Goal: Task Accomplishment & Management: Use online tool/utility

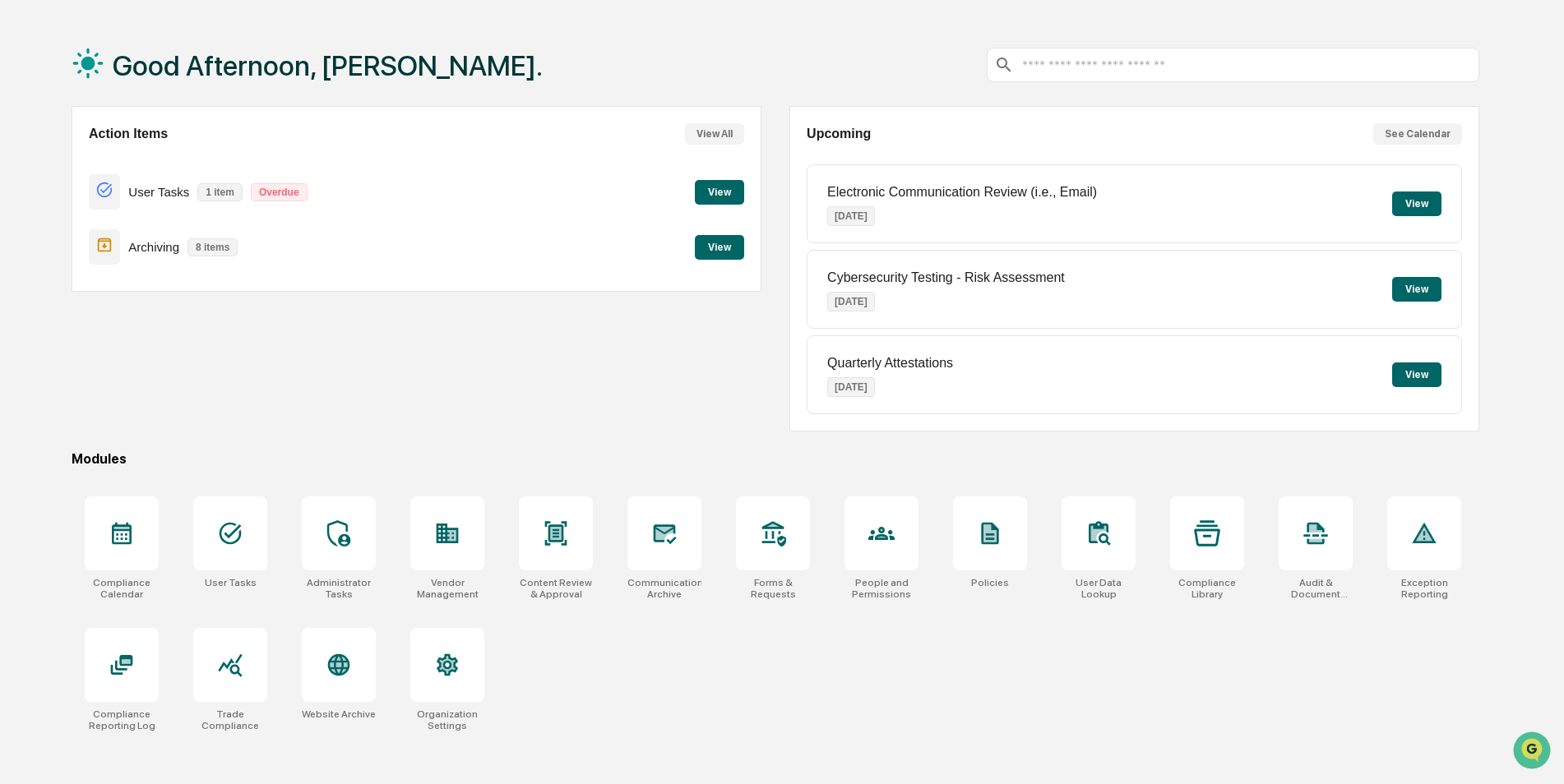
scroll to position [78, 0]
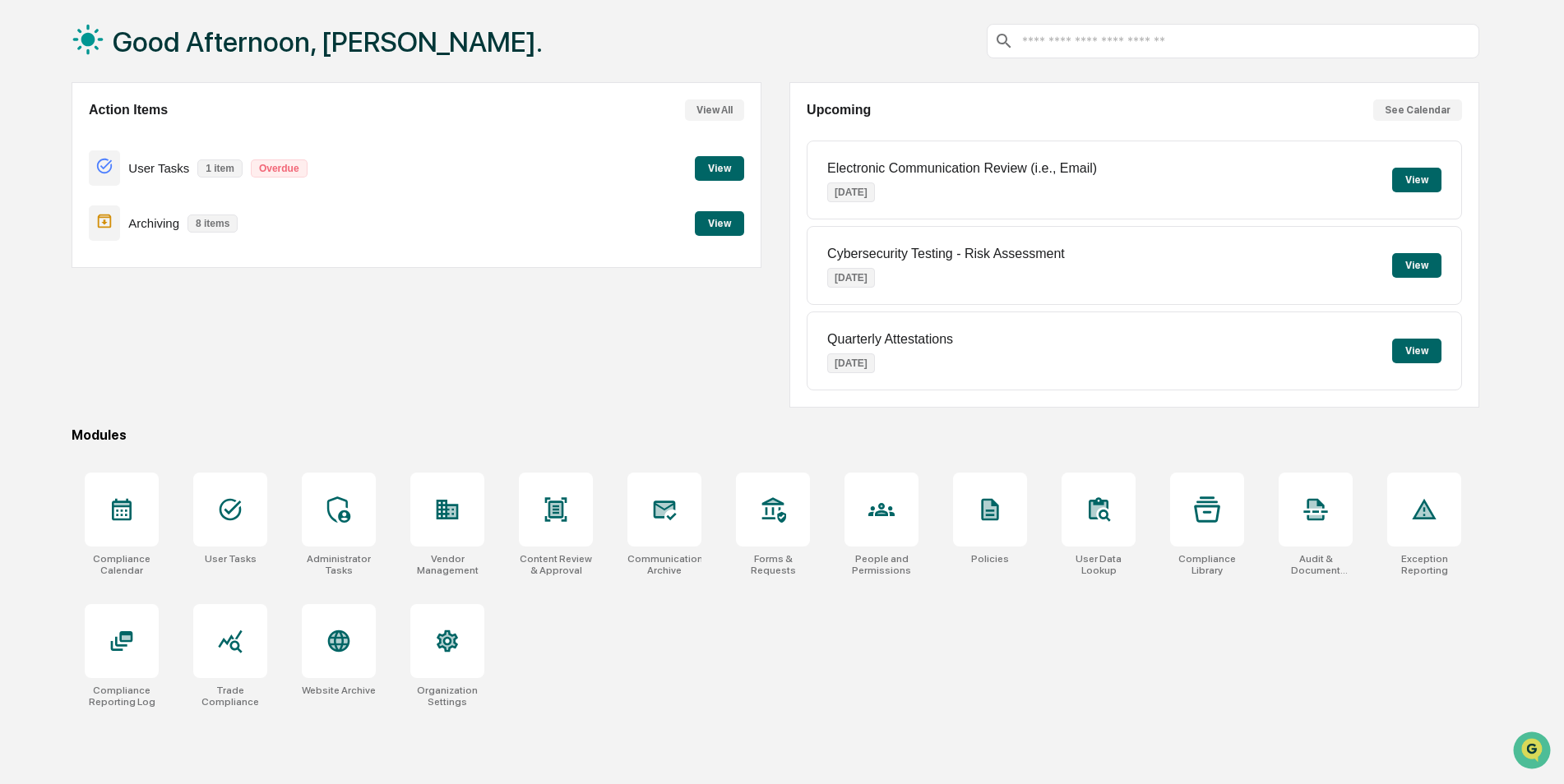
click at [1073, 640] on div "Compliance Calendar User Tasks Administrator Tasks Vendor Management Content Re…" at bounding box center [775, 590] width 1408 height 255
click at [774, 620] on div "Compliance Calendar User Tasks Administrator Tasks Vendor Management Content Re…" at bounding box center [775, 590] width 1408 height 255
click at [245, 667] on div at bounding box center [230, 641] width 74 height 74
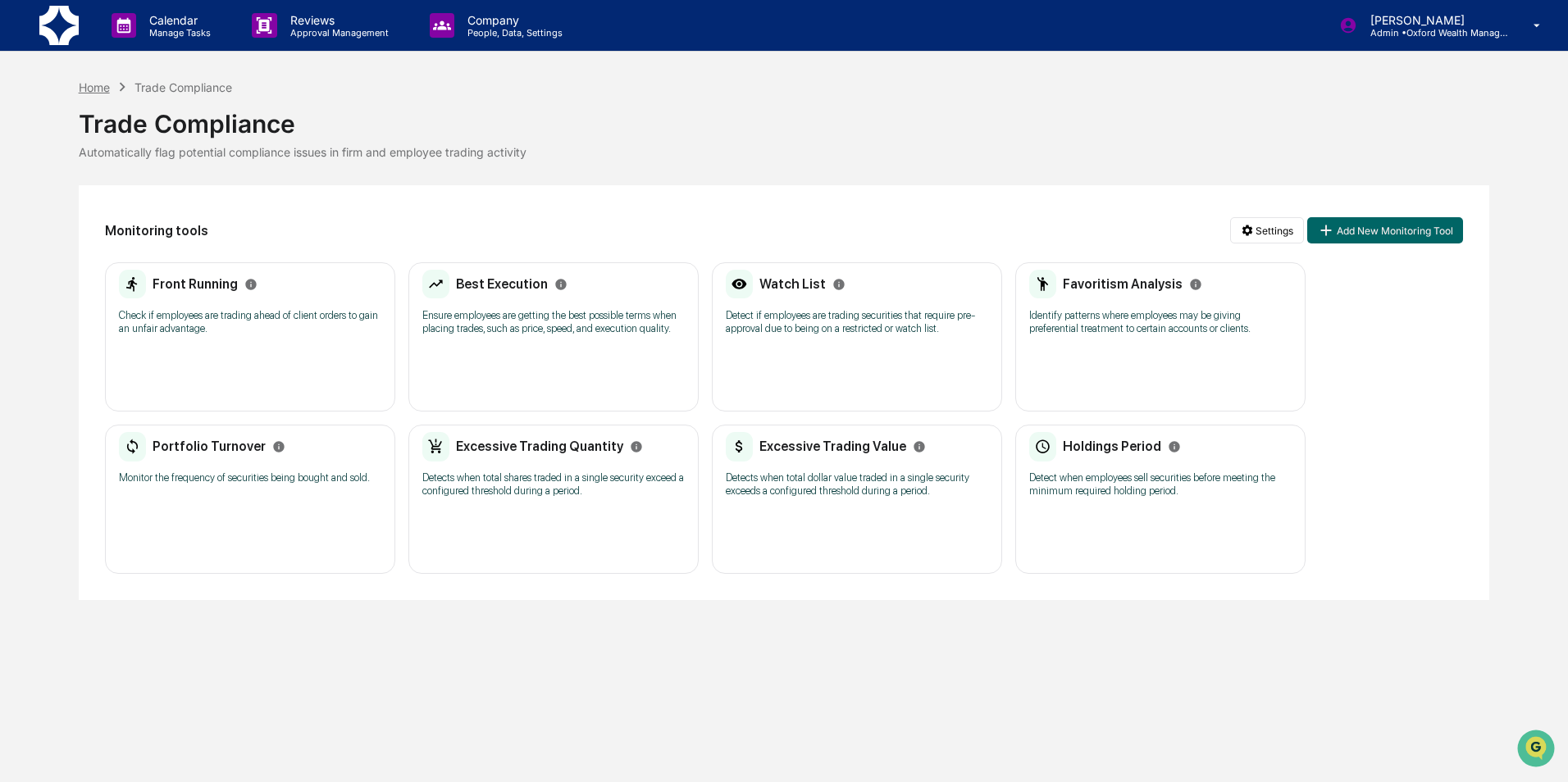
click at [94, 89] on div "Home" at bounding box center [94, 87] width 31 height 14
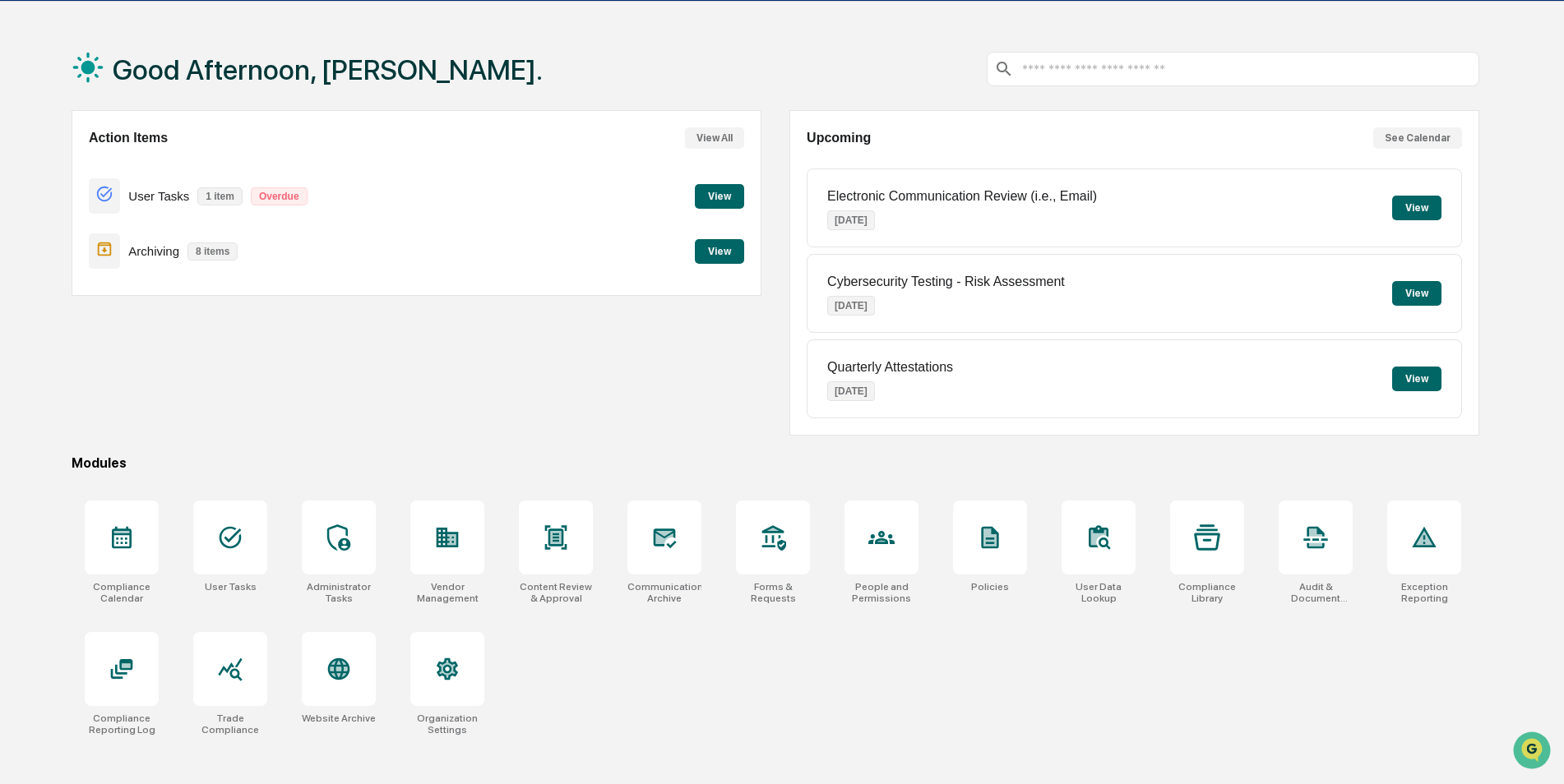
scroll to position [78, 0]
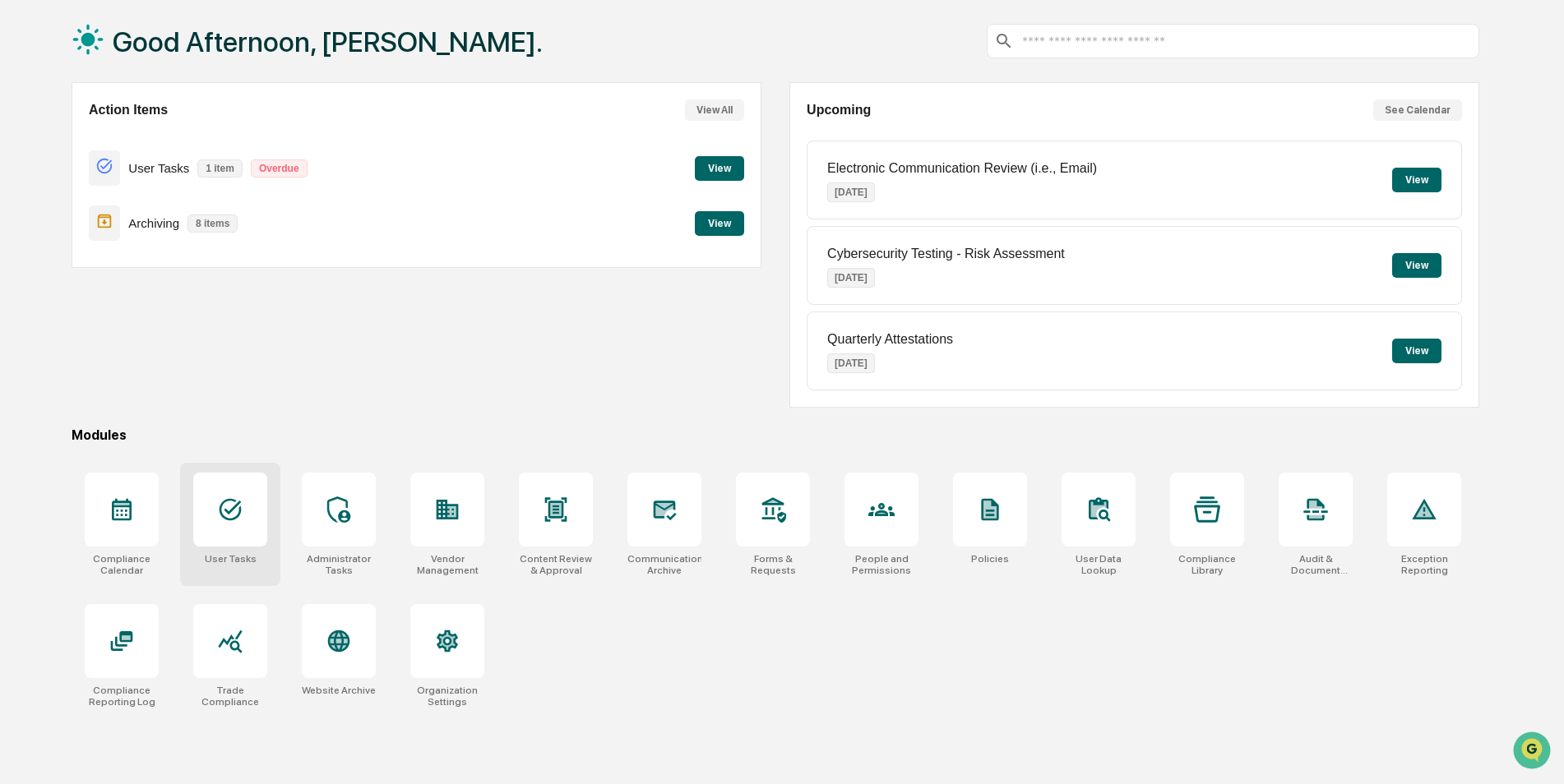
click at [213, 505] on div at bounding box center [230, 510] width 74 height 74
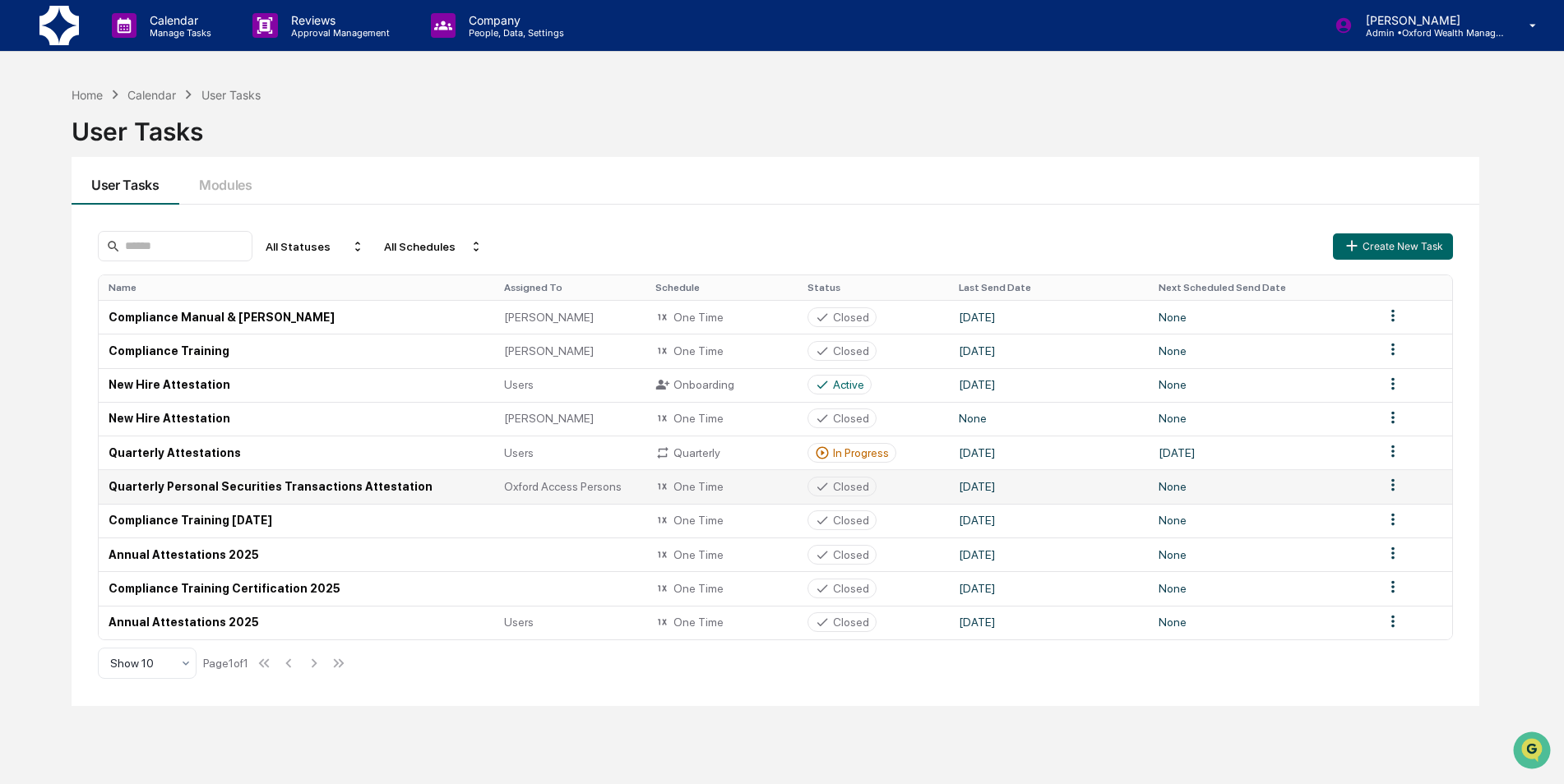
click at [190, 489] on td "Quarterly Personal Securities Transactions Attestation" at bounding box center [297, 486] width 395 height 33
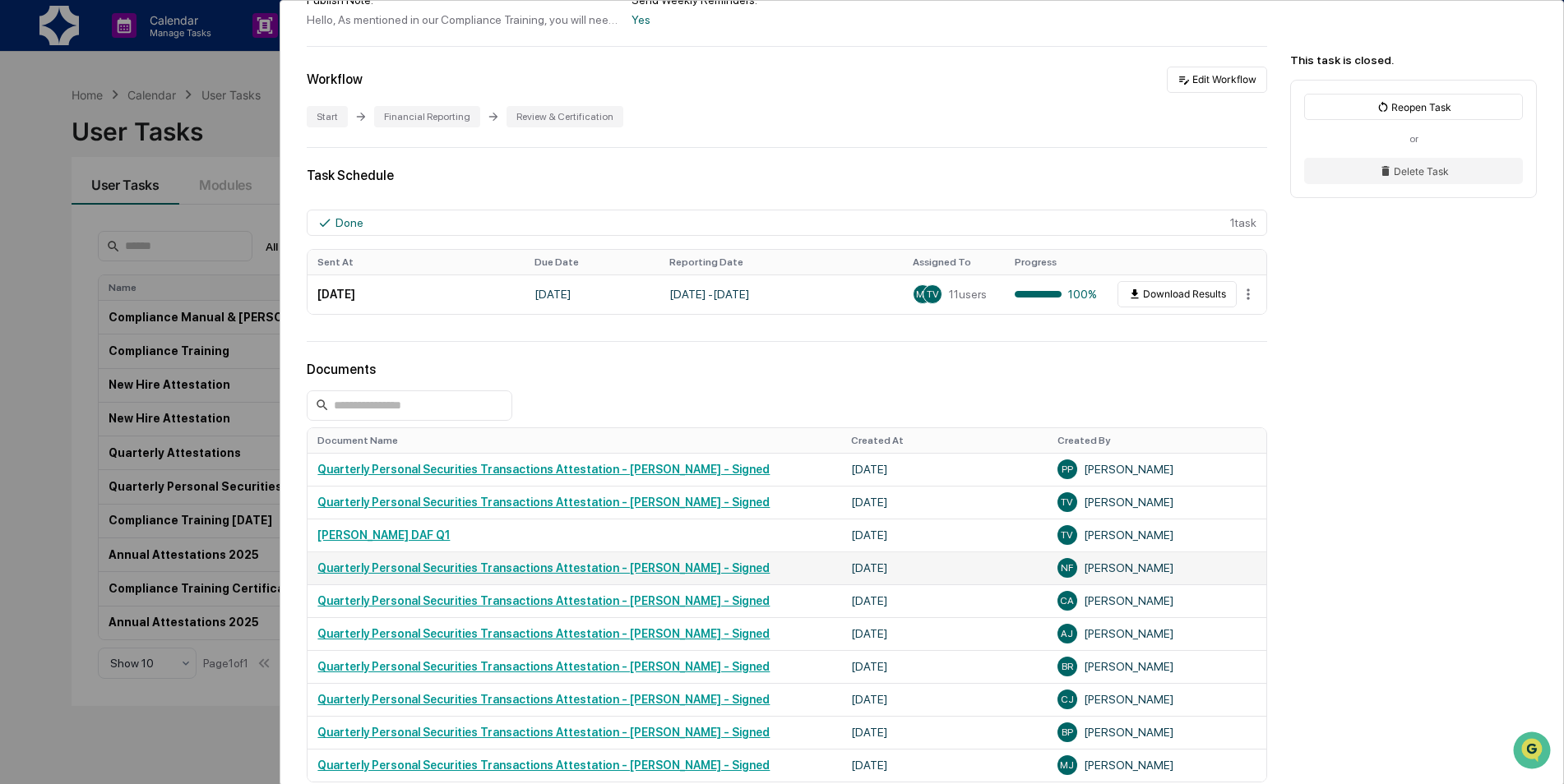
scroll to position [411, 0]
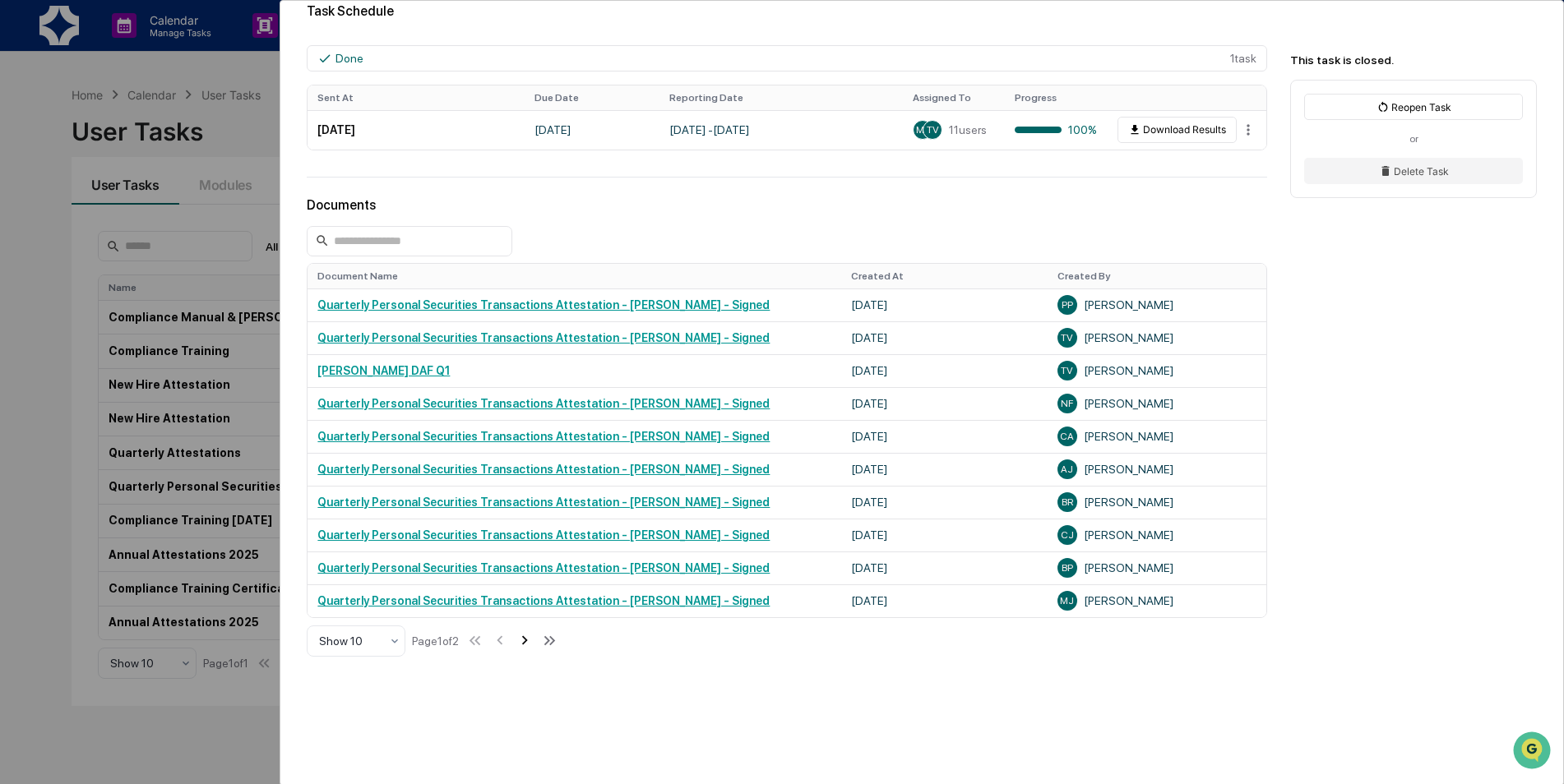
click at [527, 638] on icon at bounding box center [525, 641] width 6 height 9
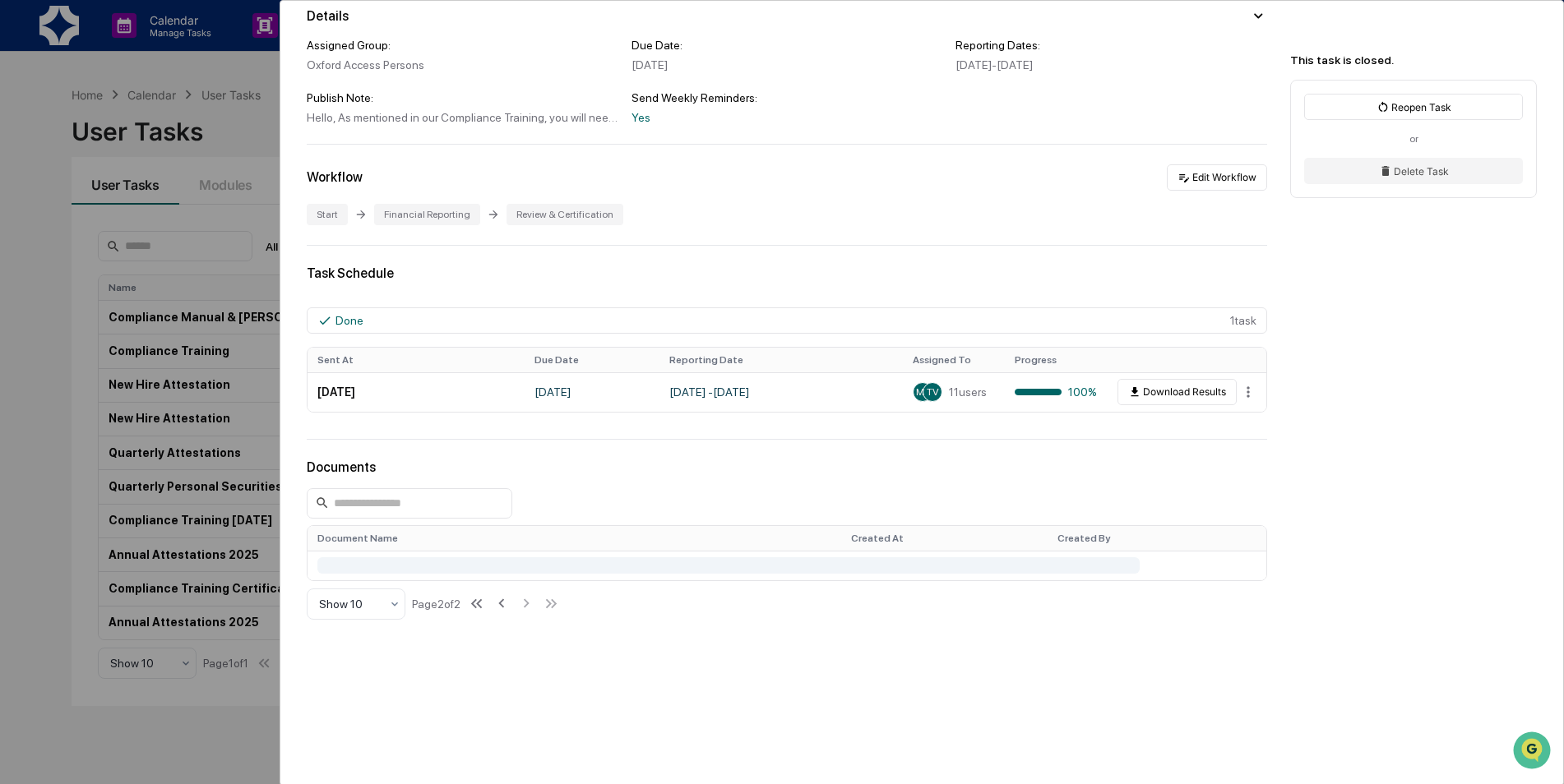
scroll to position [251, 0]
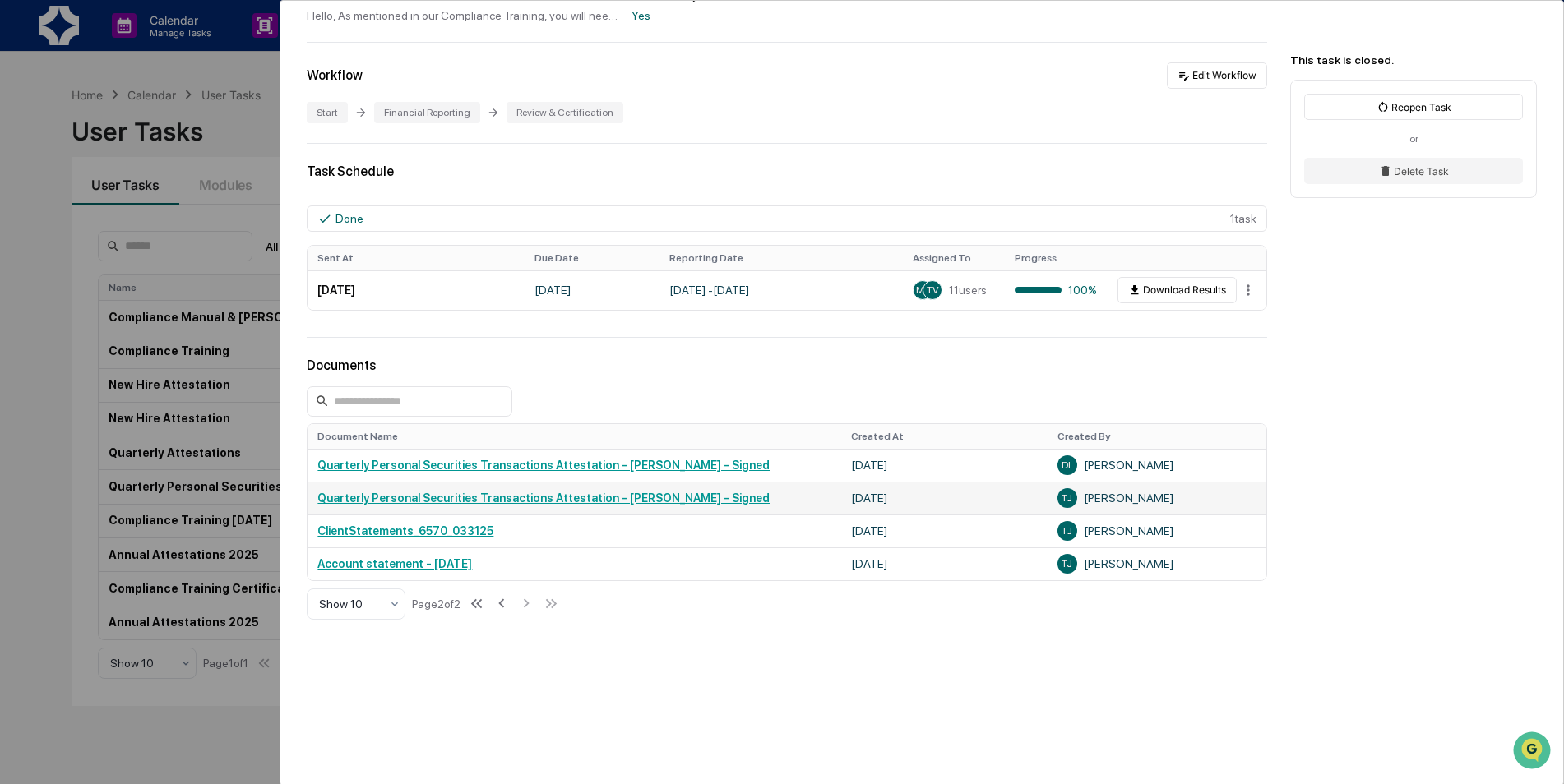
click at [527, 492] on link "Quarterly Personal Securities Transactions Attestation - [PERSON_NAME] - Signed" at bounding box center [544, 498] width 453 height 13
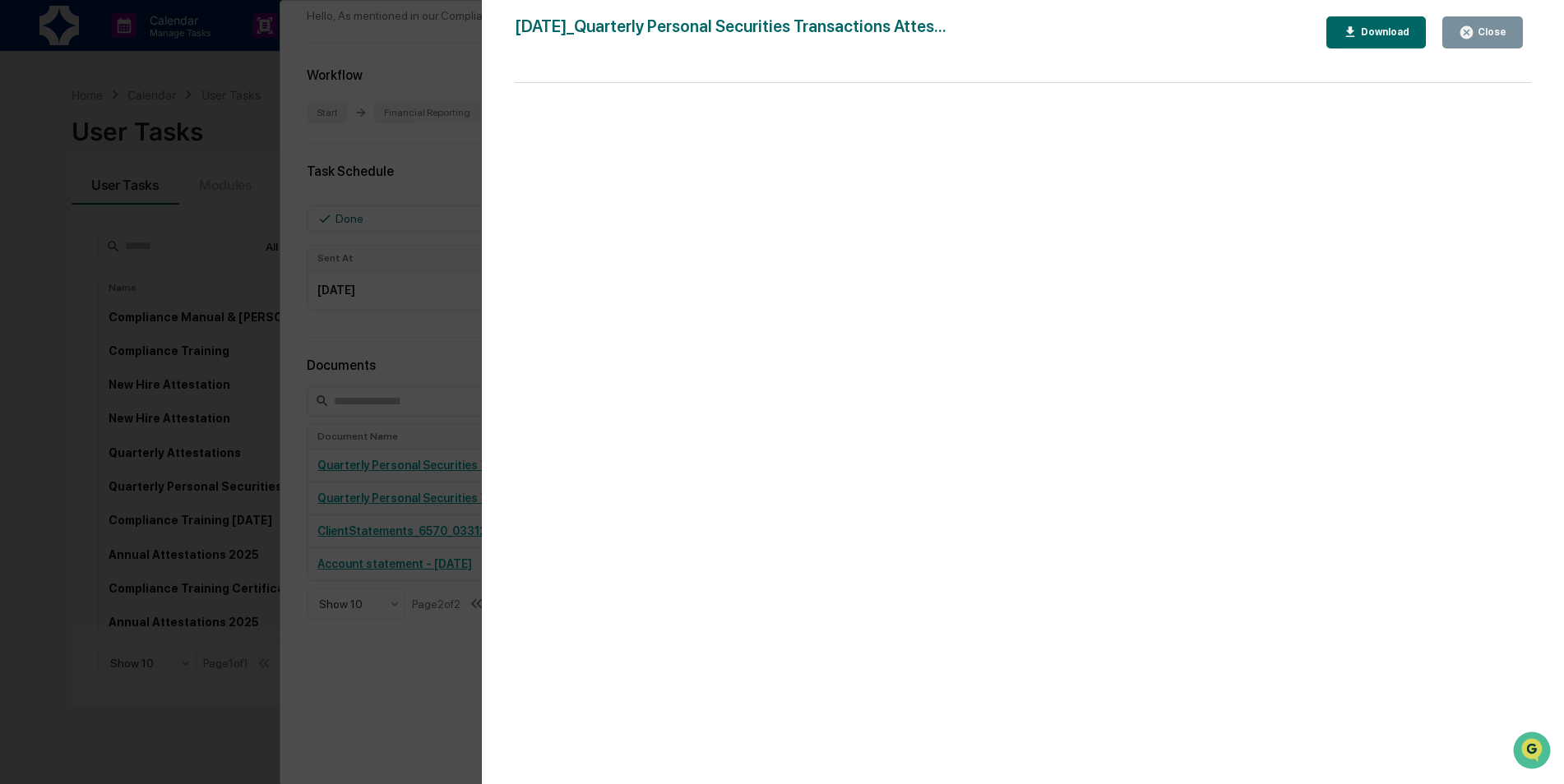
scroll to position [3781, 0]
click at [1514, 230] on div "Page 1/22 [DATE] Oxford Wealth Management Quarterly Personal Securities Transac…" at bounding box center [1023, 441] width 1016 height 718
click at [1478, 38] on div "Close" at bounding box center [1490, 31] width 32 height 11
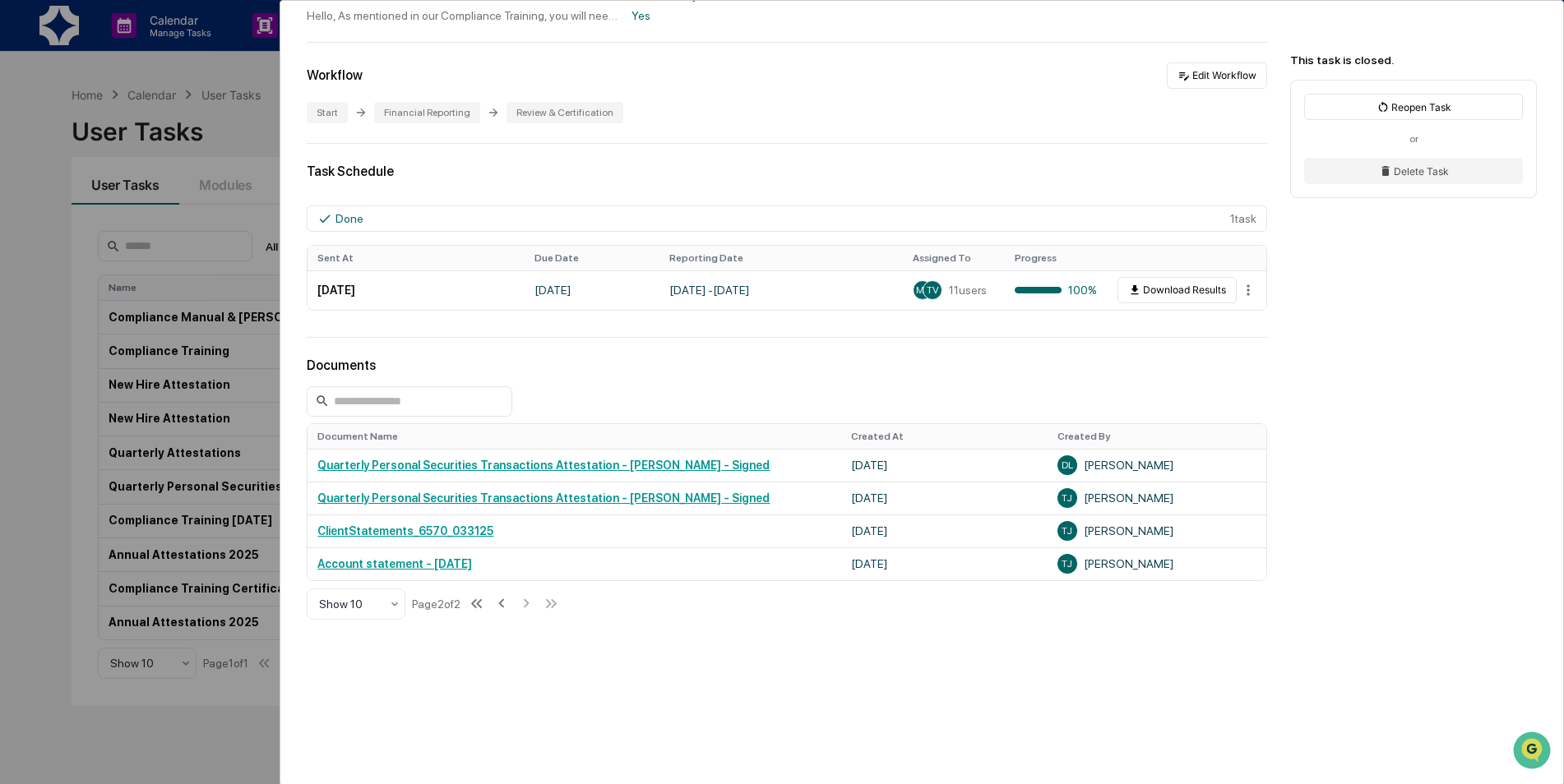
click at [32, 210] on div "User Tasks Quarterly Personal Securities Transactions Attestation Quarterly Per…" at bounding box center [782, 392] width 1564 height 784
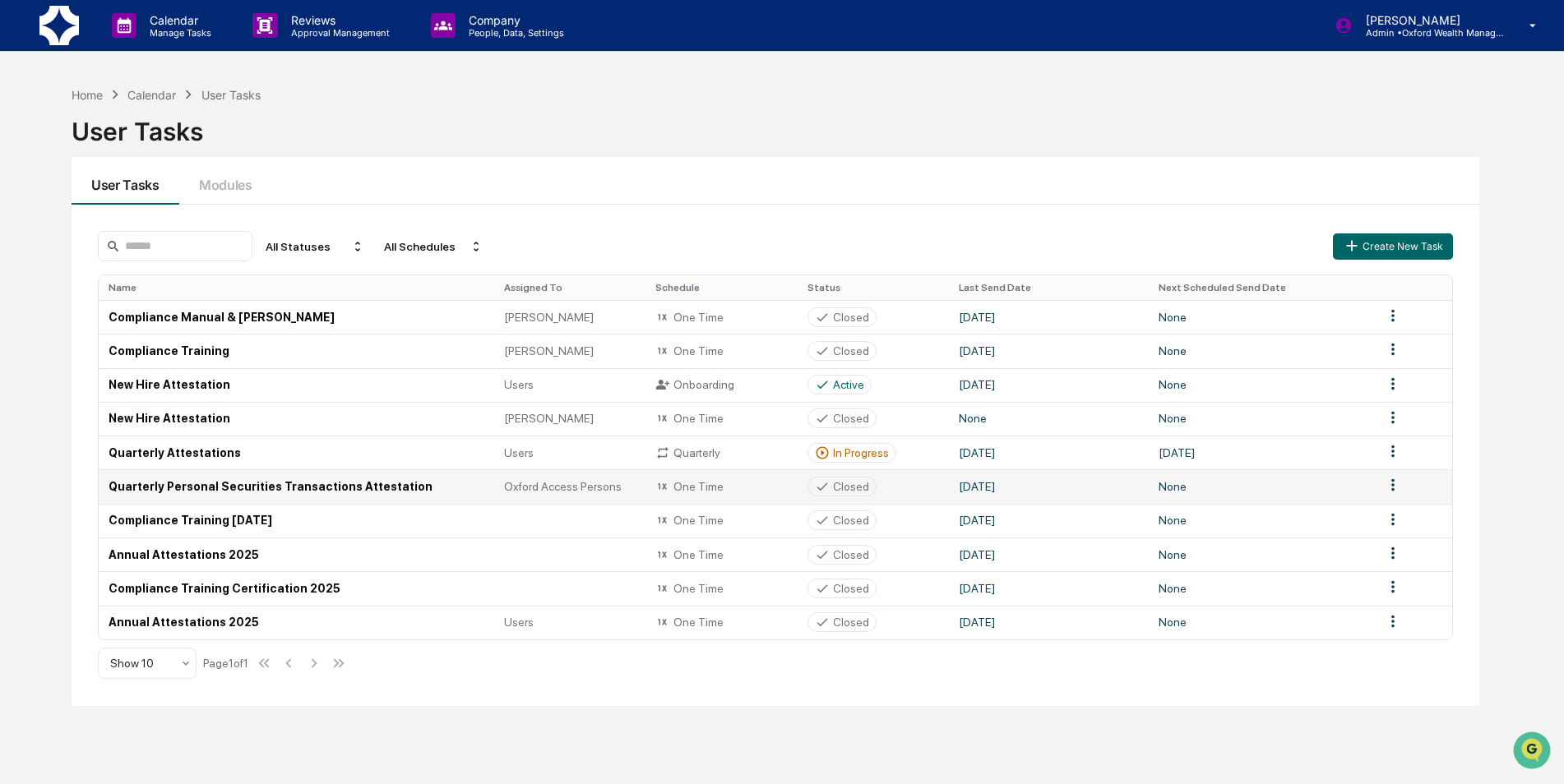
click at [229, 490] on td "Quarterly Personal Securities Transactions Attestation" at bounding box center [297, 486] width 395 height 33
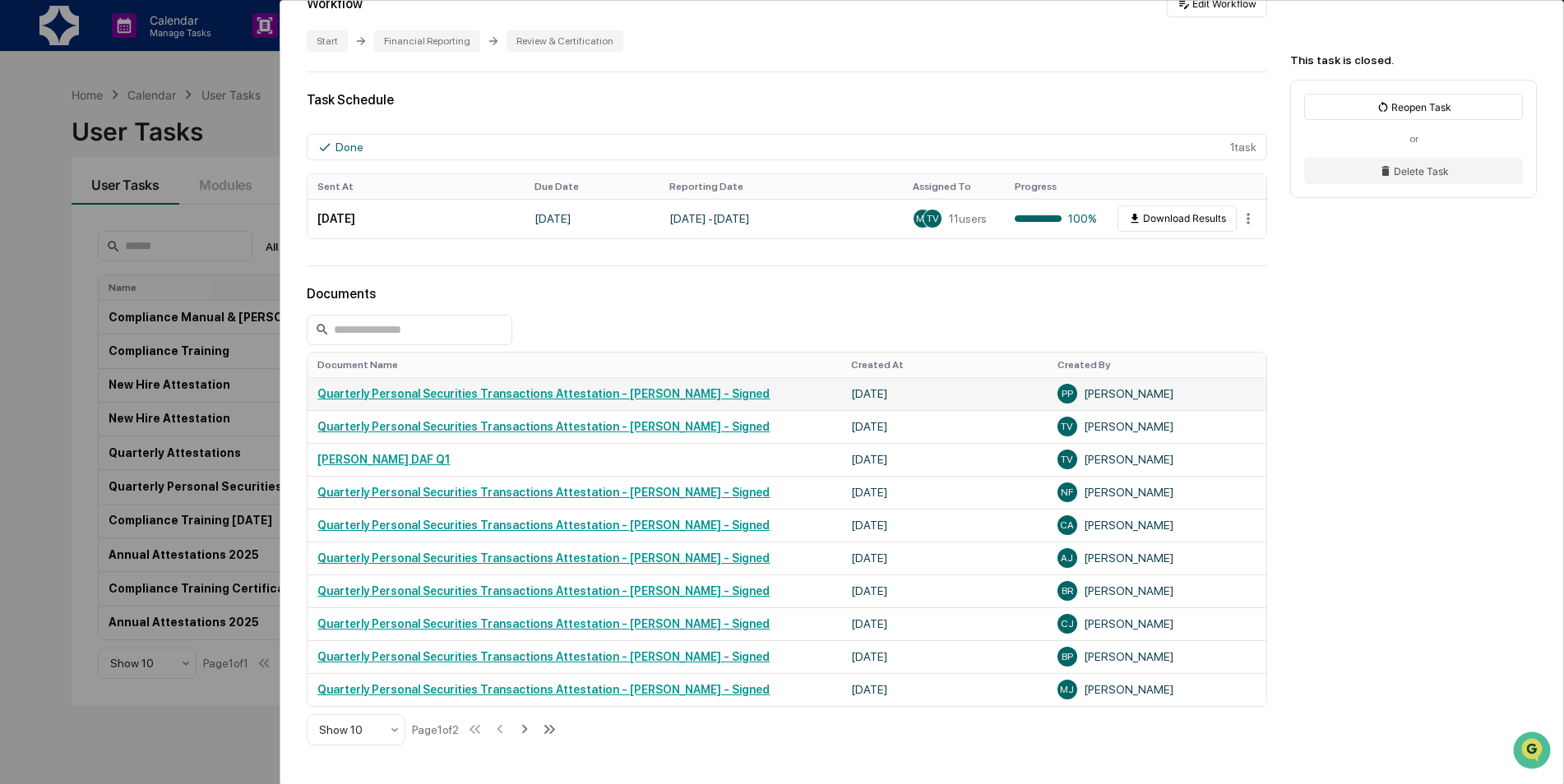
scroll to position [329, 0]
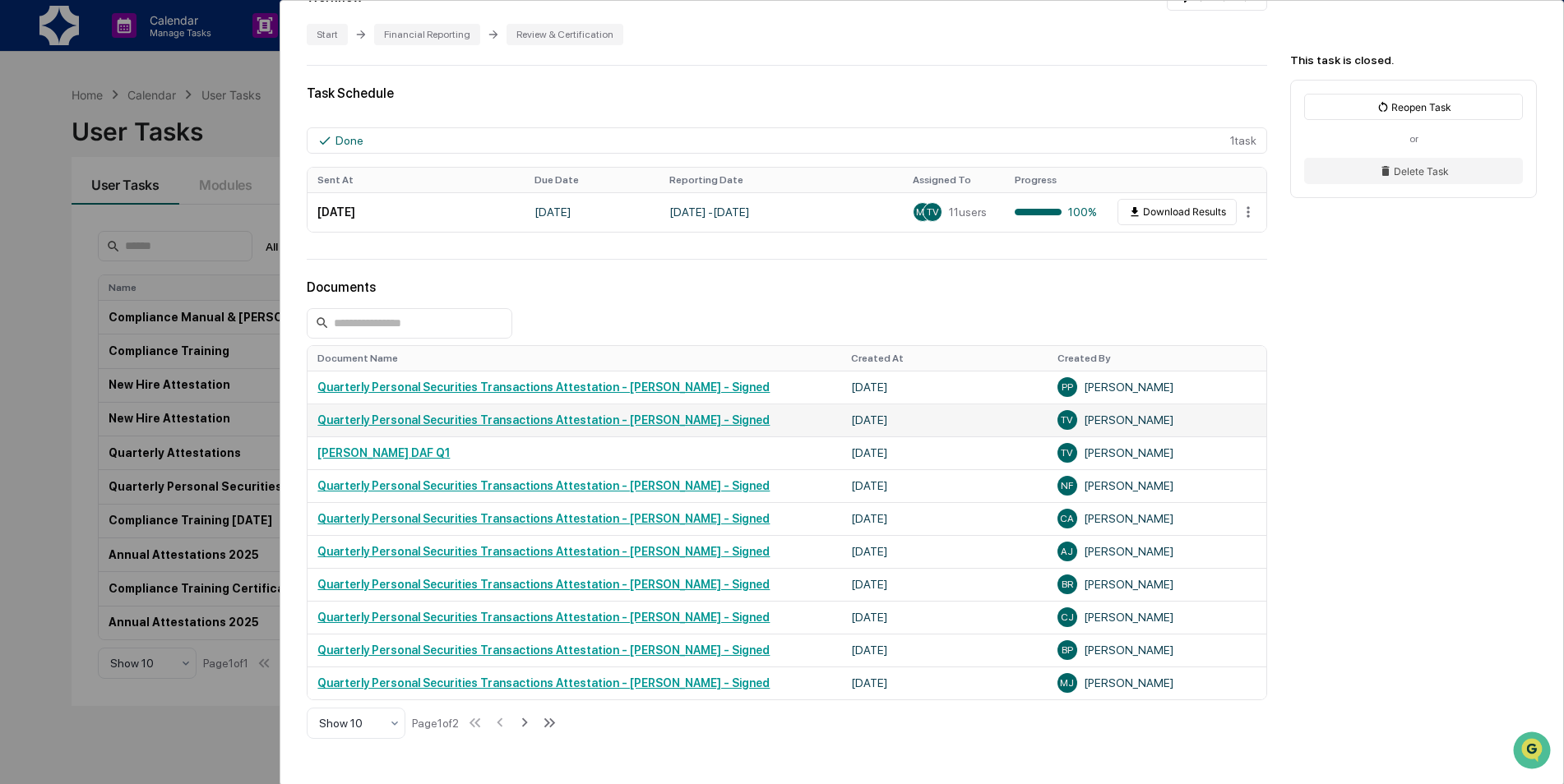
click at [633, 422] on link "Quarterly Personal Securities Transactions Attestation - [PERSON_NAME] - Signed" at bounding box center [544, 420] width 453 height 13
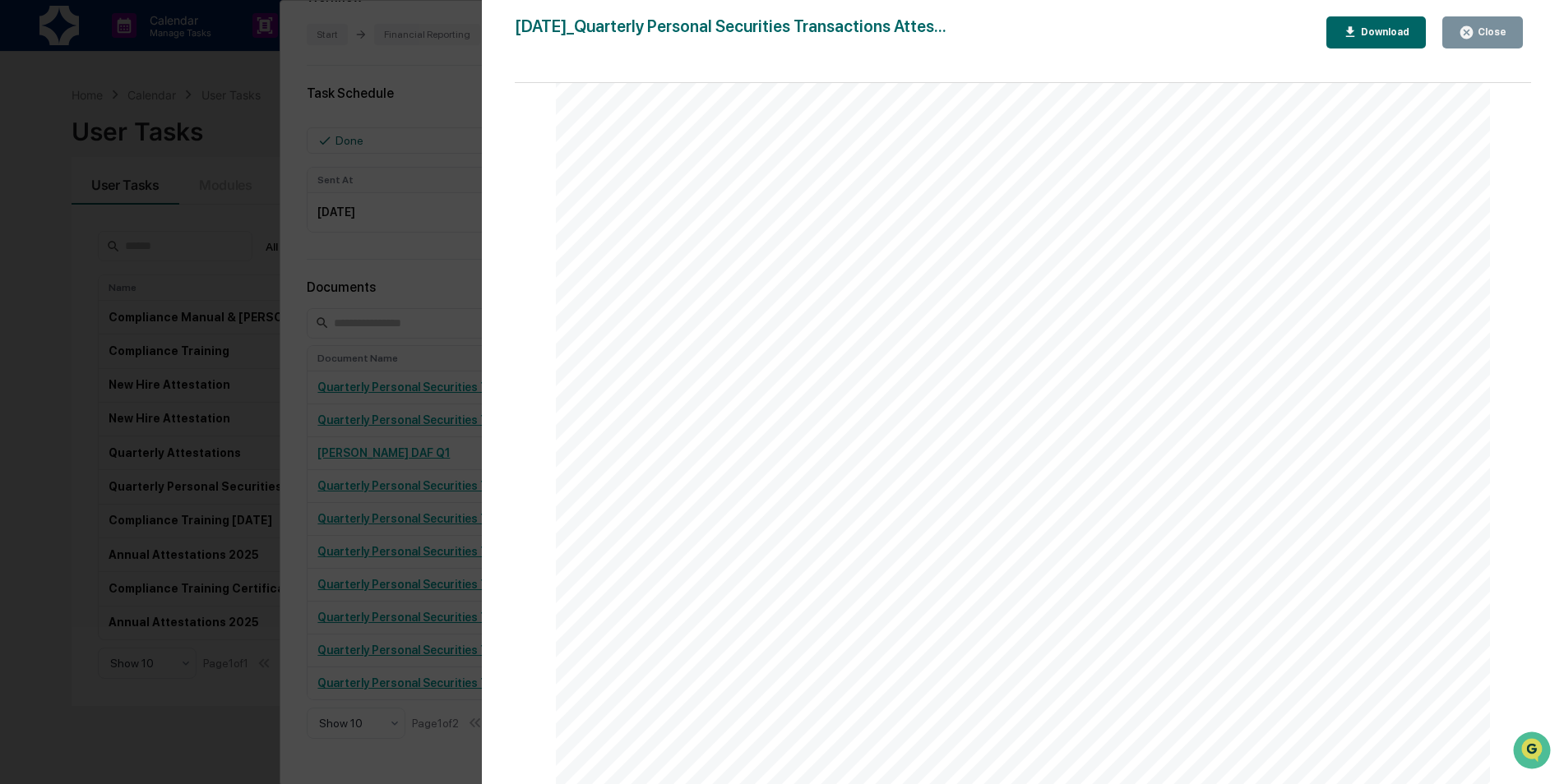
scroll to position [22540, 0]
click at [1481, 33] on div "Close" at bounding box center [1490, 31] width 32 height 11
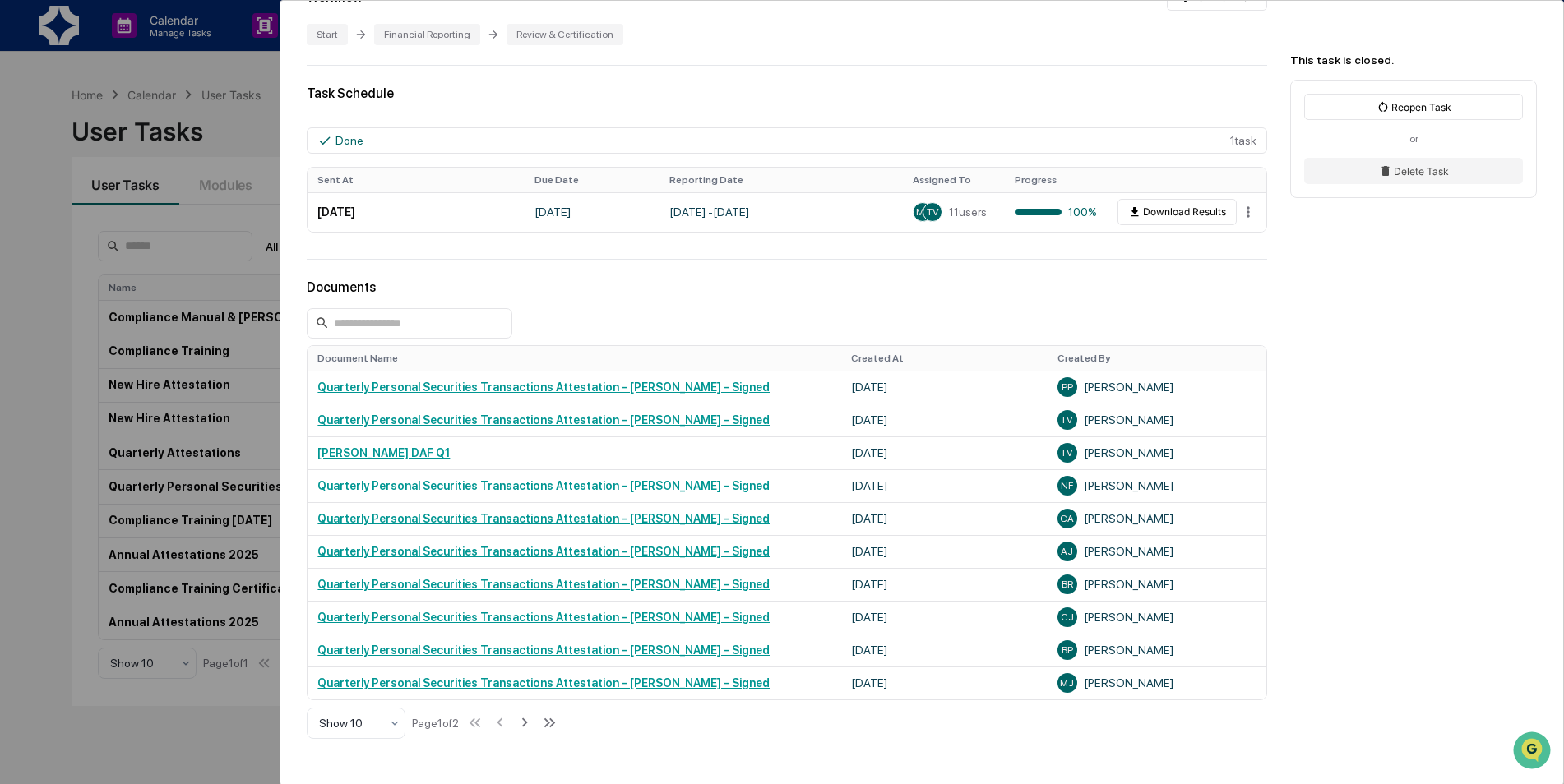
scroll to position [449, 0]
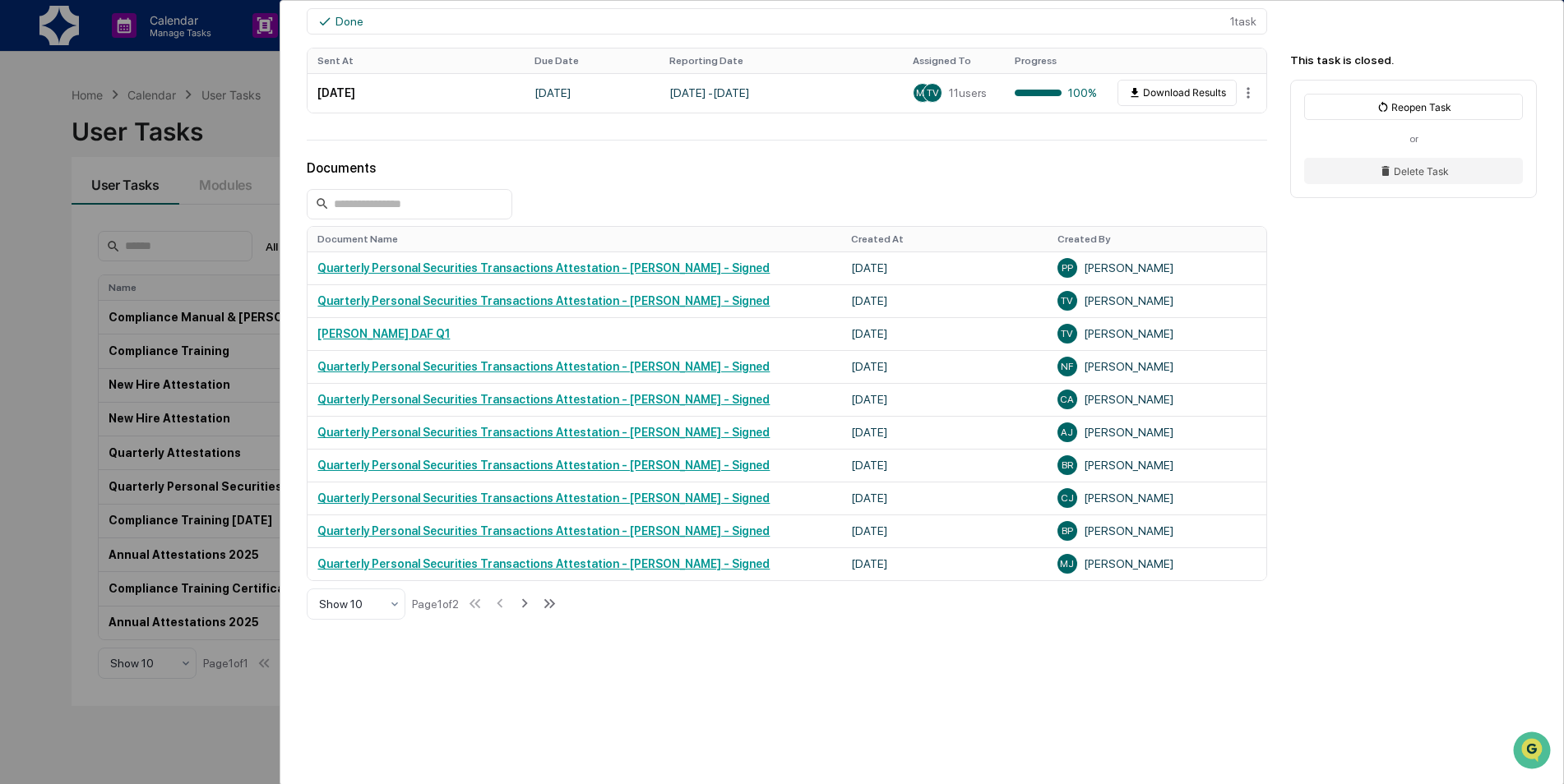
click at [58, 447] on div "User Tasks Quarterly Personal Securities Transactions Attestation Quarterly Per…" at bounding box center [782, 392] width 1564 height 784
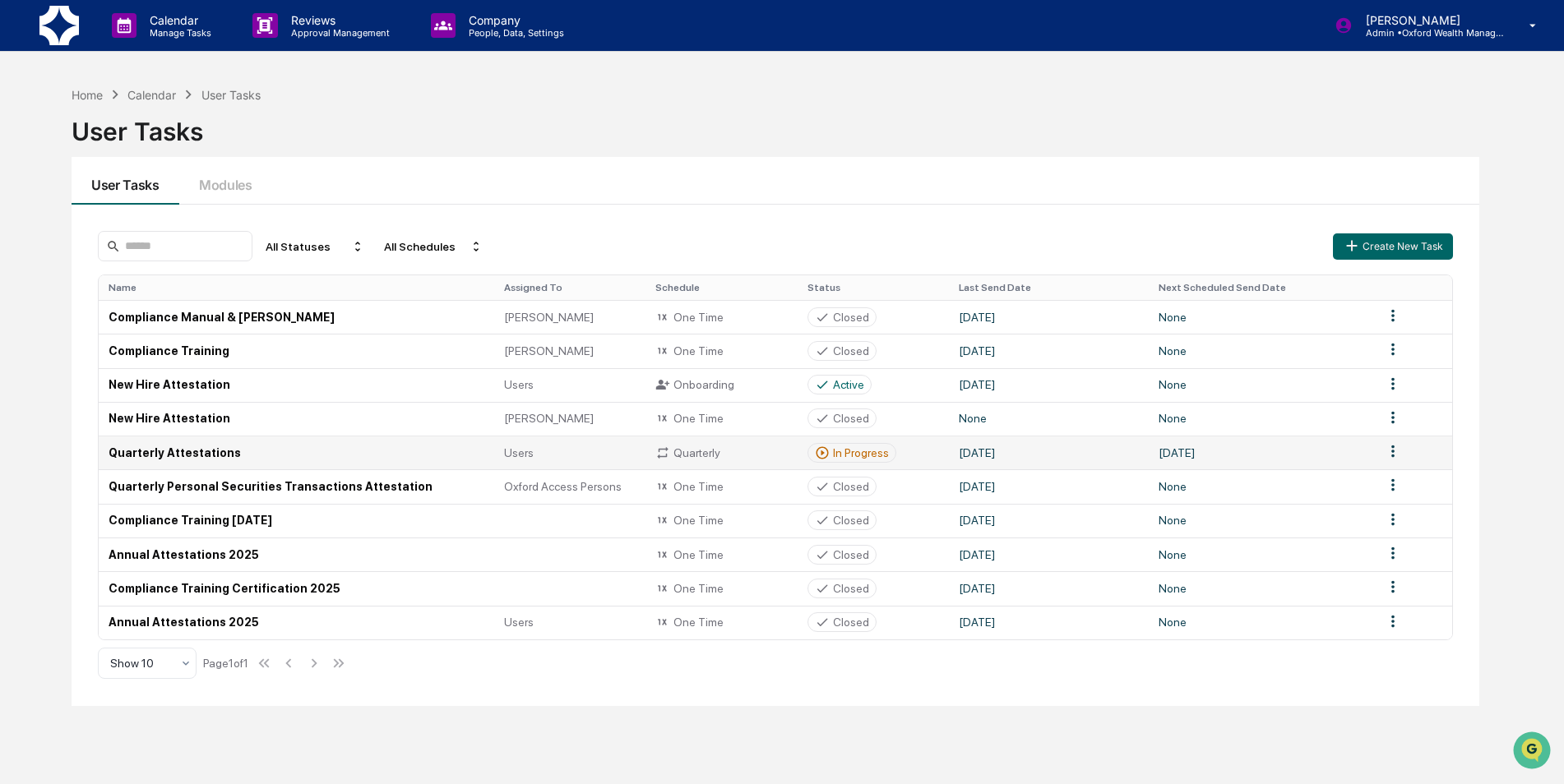
click at [179, 448] on td "Quarterly Attestations" at bounding box center [297, 452] width 395 height 33
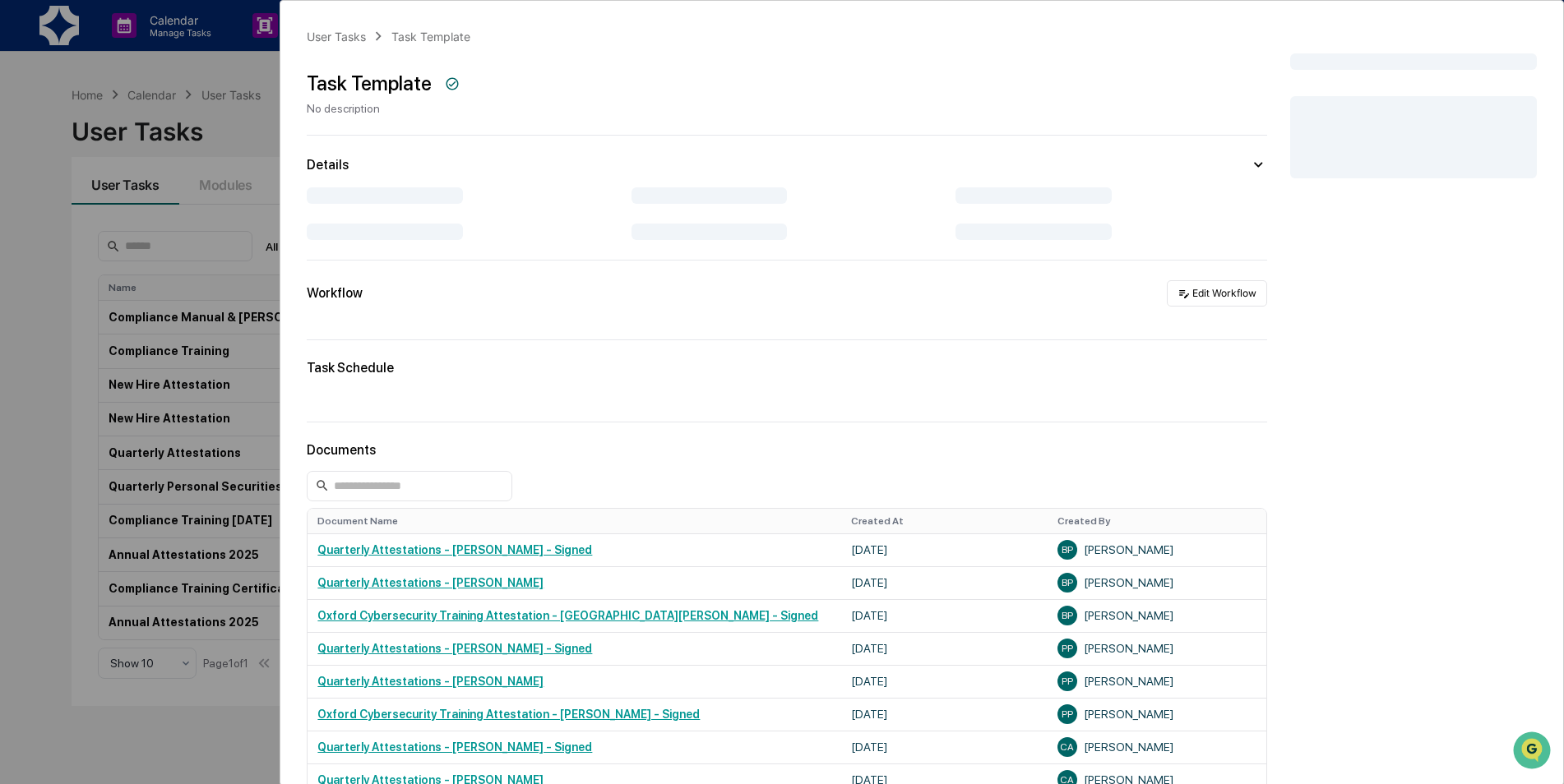
click at [1, 460] on div "User Tasks Task Template Task Template No description Details Workflow Edit Wor…" at bounding box center [782, 392] width 1564 height 784
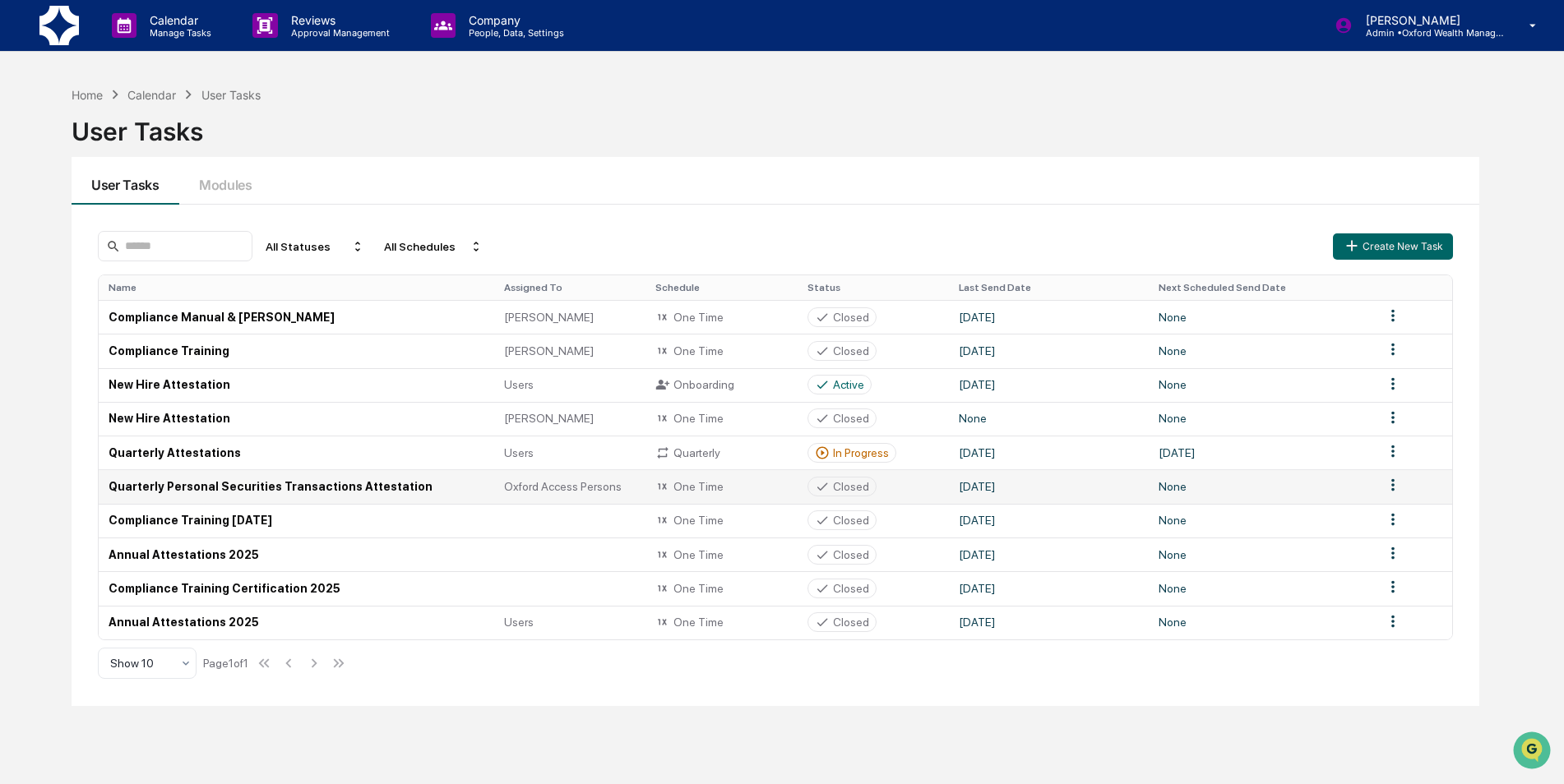
click at [263, 495] on td "Quarterly Personal Securities Transactions Attestation" at bounding box center [297, 486] width 395 height 33
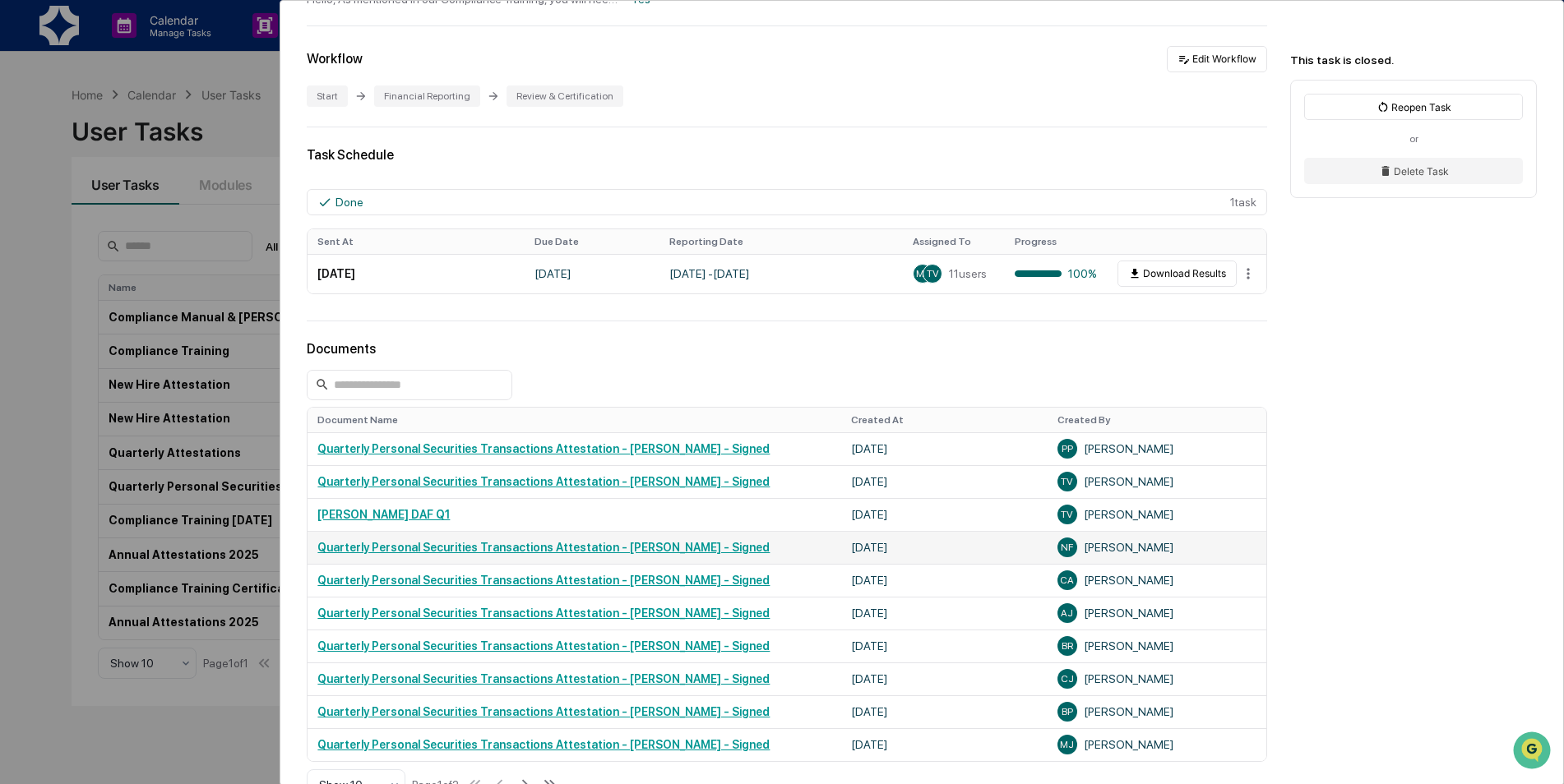
scroll to position [329, 0]
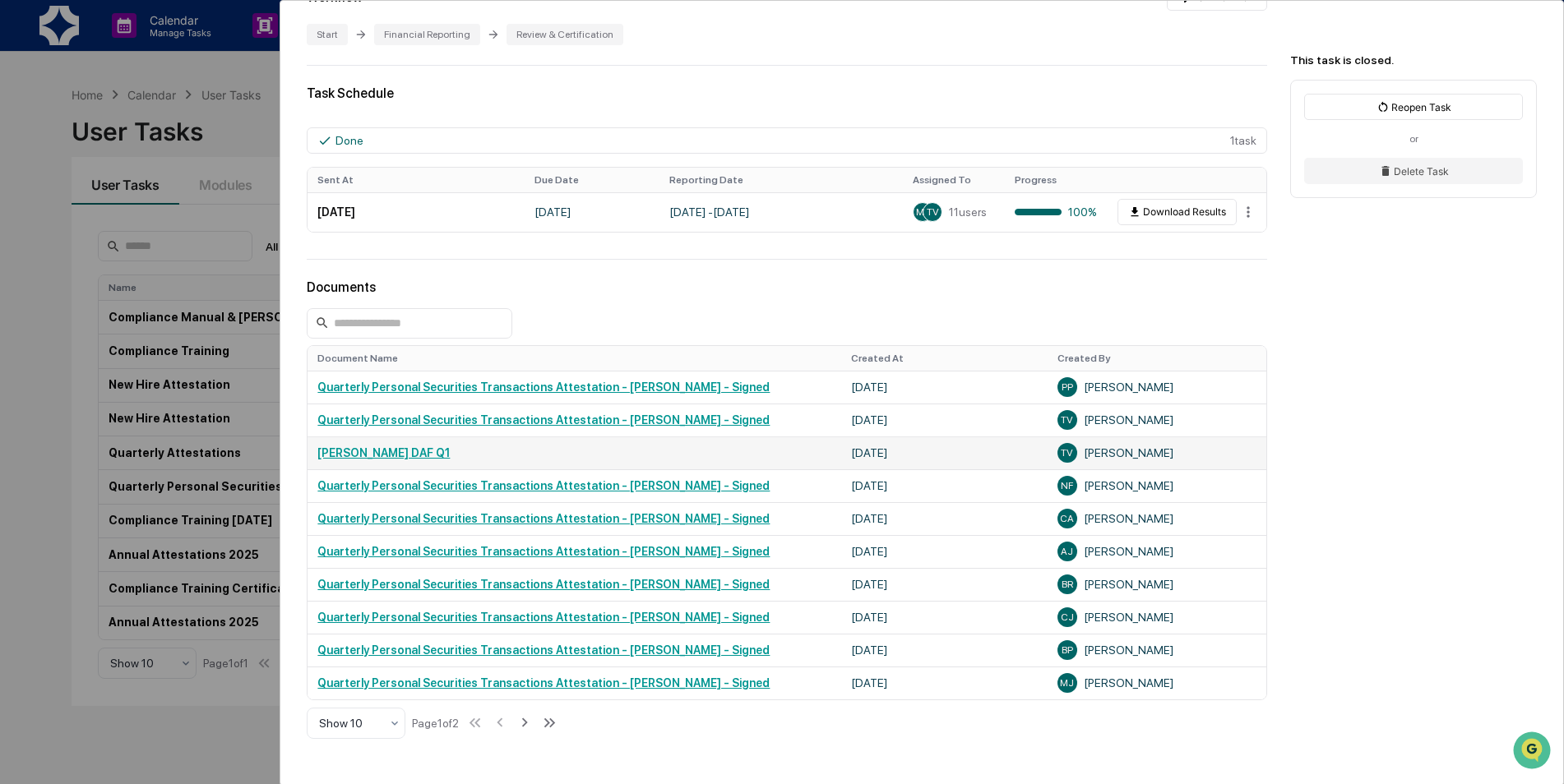
click at [347, 460] on td "[PERSON_NAME] DAF Q1" at bounding box center [575, 453] width 534 height 33
click at [354, 454] on link "[PERSON_NAME] DAF Q1" at bounding box center [383, 452] width 132 height 13
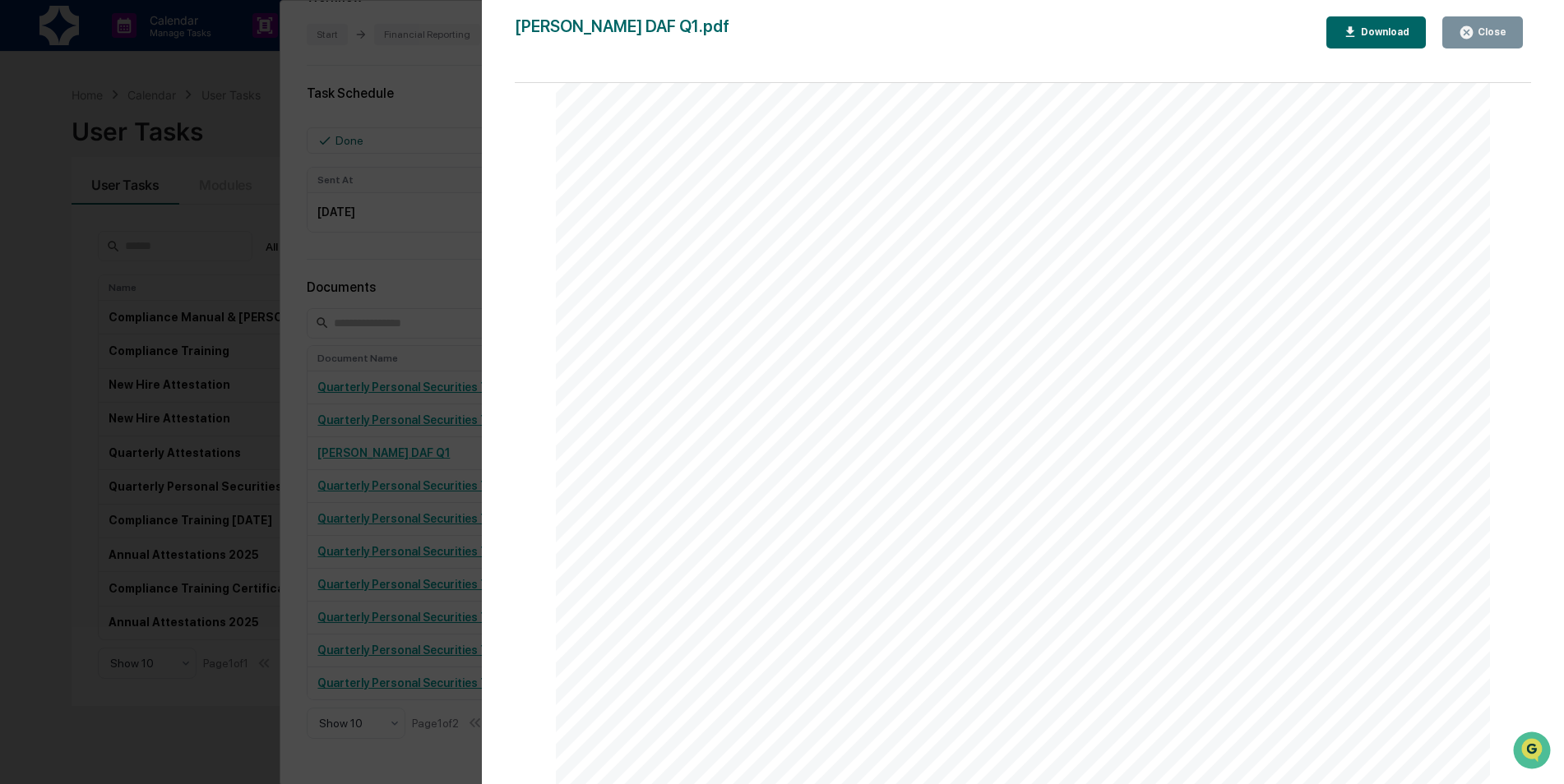
scroll to position [1807, 0]
click at [1507, 25] on button "Close" at bounding box center [1482, 32] width 80 height 32
